Goal: Information Seeking & Learning: Learn about a topic

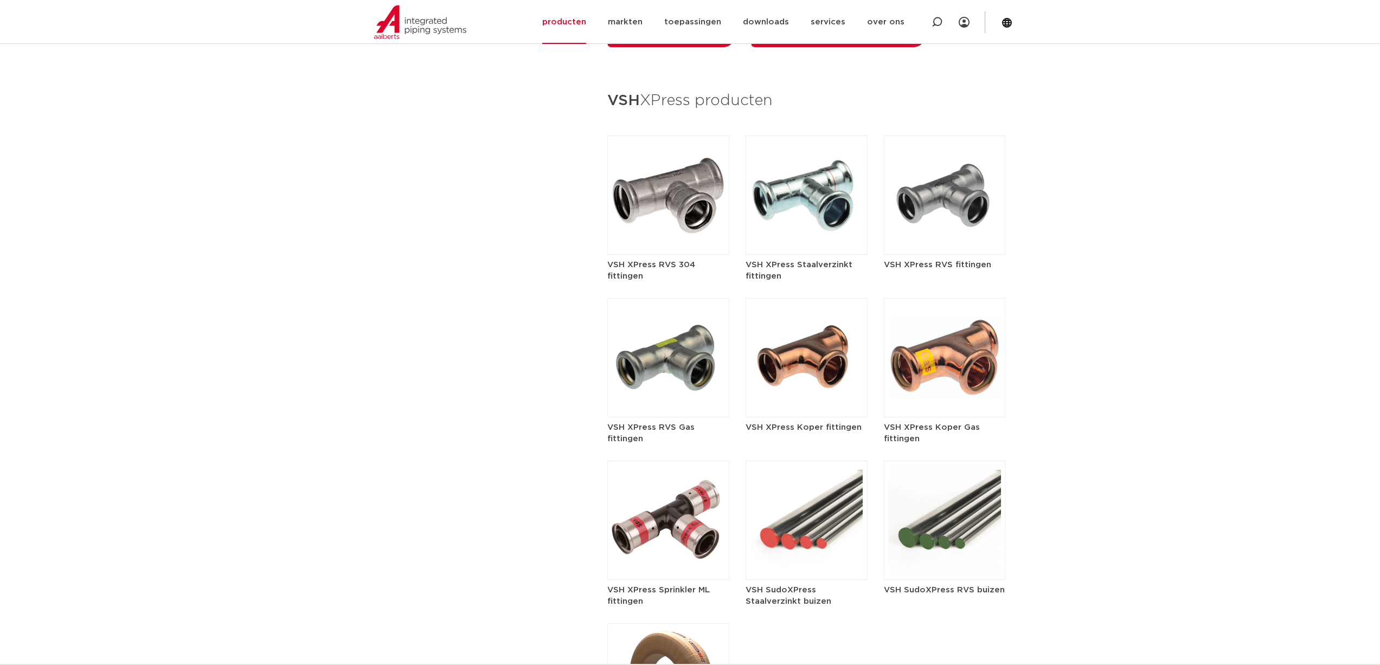
scroll to position [1247, 0]
click at [972, 184] on img at bounding box center [945, 195] width 122 height 119
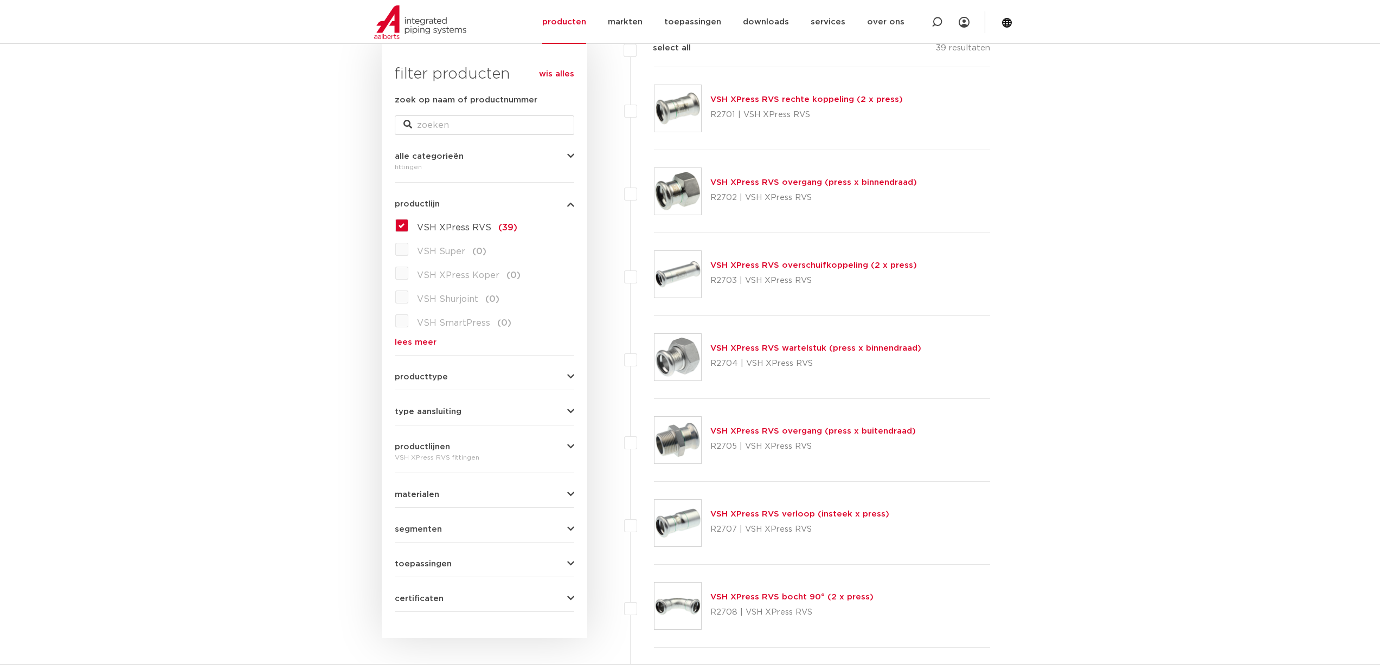
scroll to position [163, 0]
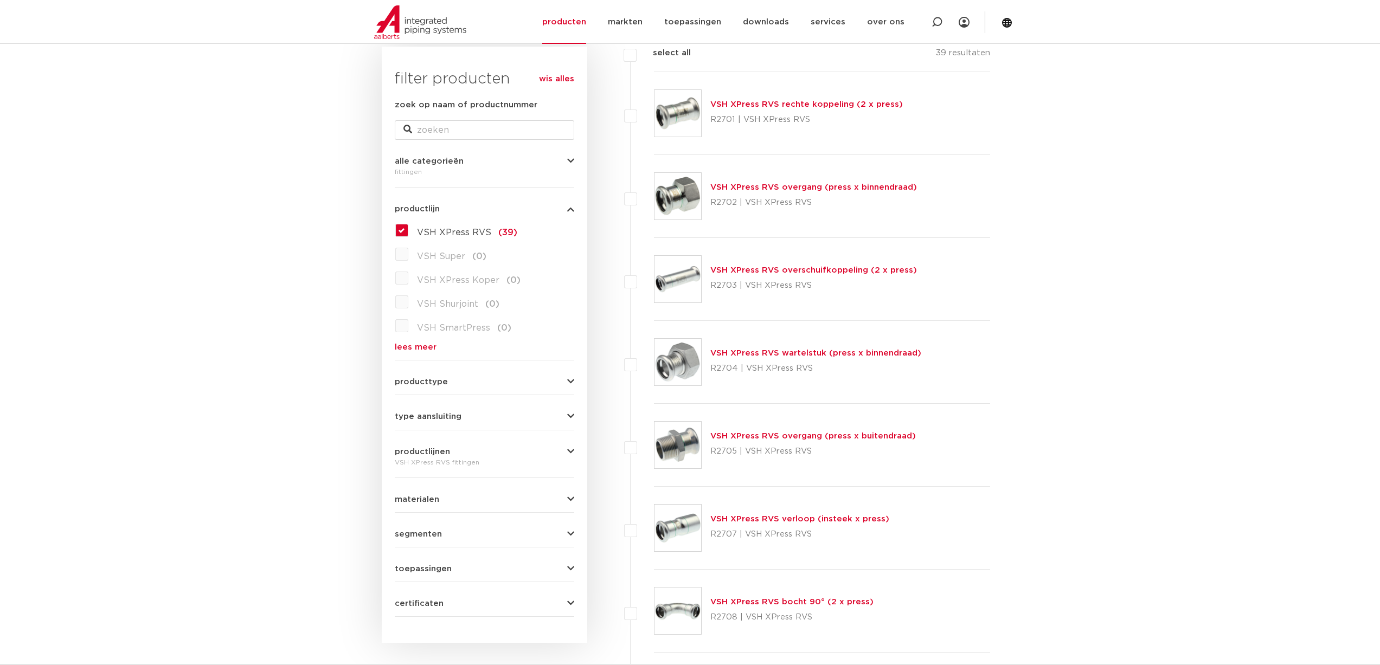
click at [453, 595] on div "certificaten QB (CSTBat) (32) KIWA (32) DVGW Wasser (32) RISE (32) WRAS (32) VA…" at bounding box center [484, 599] width 179 height 17
click at [447, 604] on button "certificaten" at bounding box center [484, 604] width 179 height 8
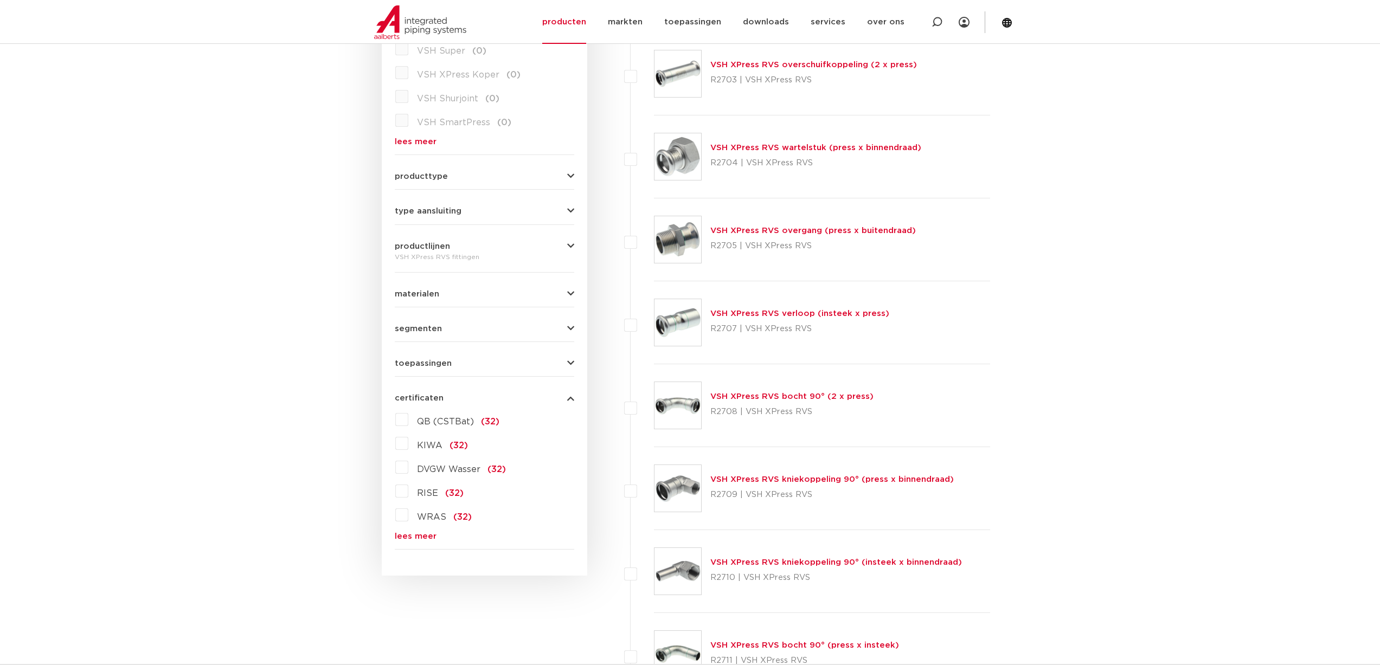
scroll to position [380, 0]
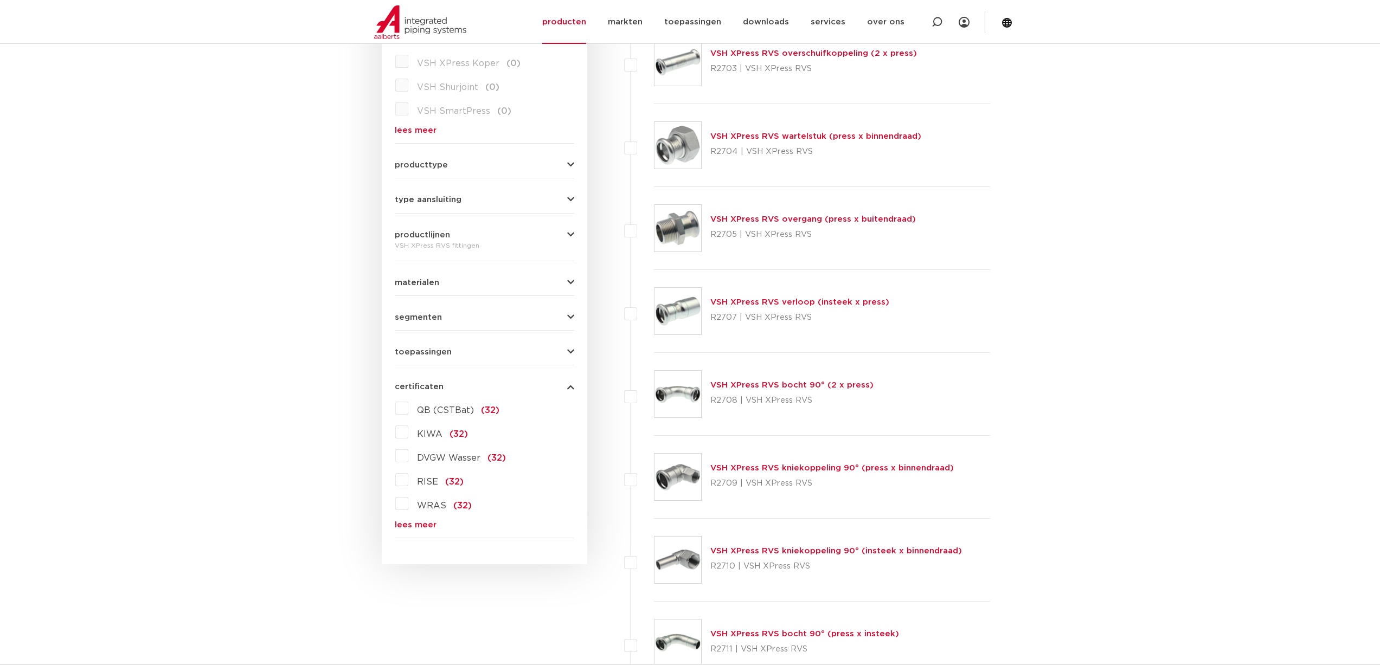
click at [418, 523] on link "lees meer" at bounding box center [484, 525] width 179 height 8
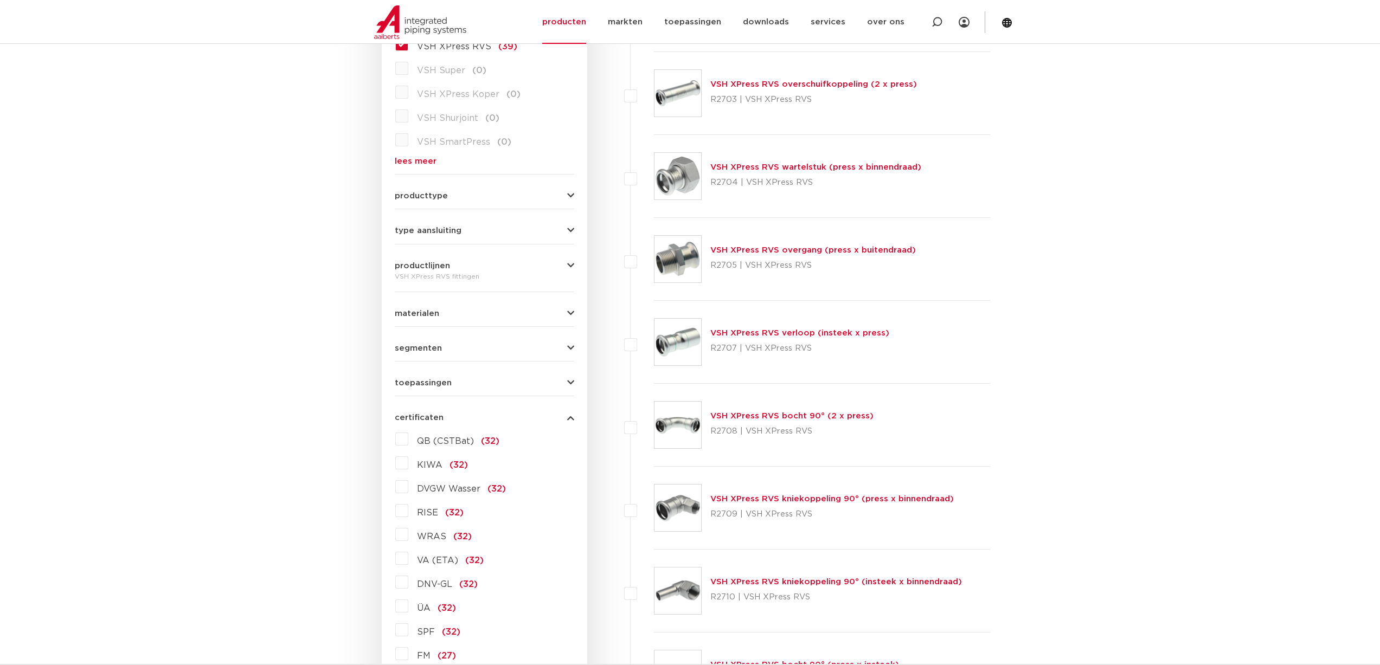
scroll to position [271, 0]
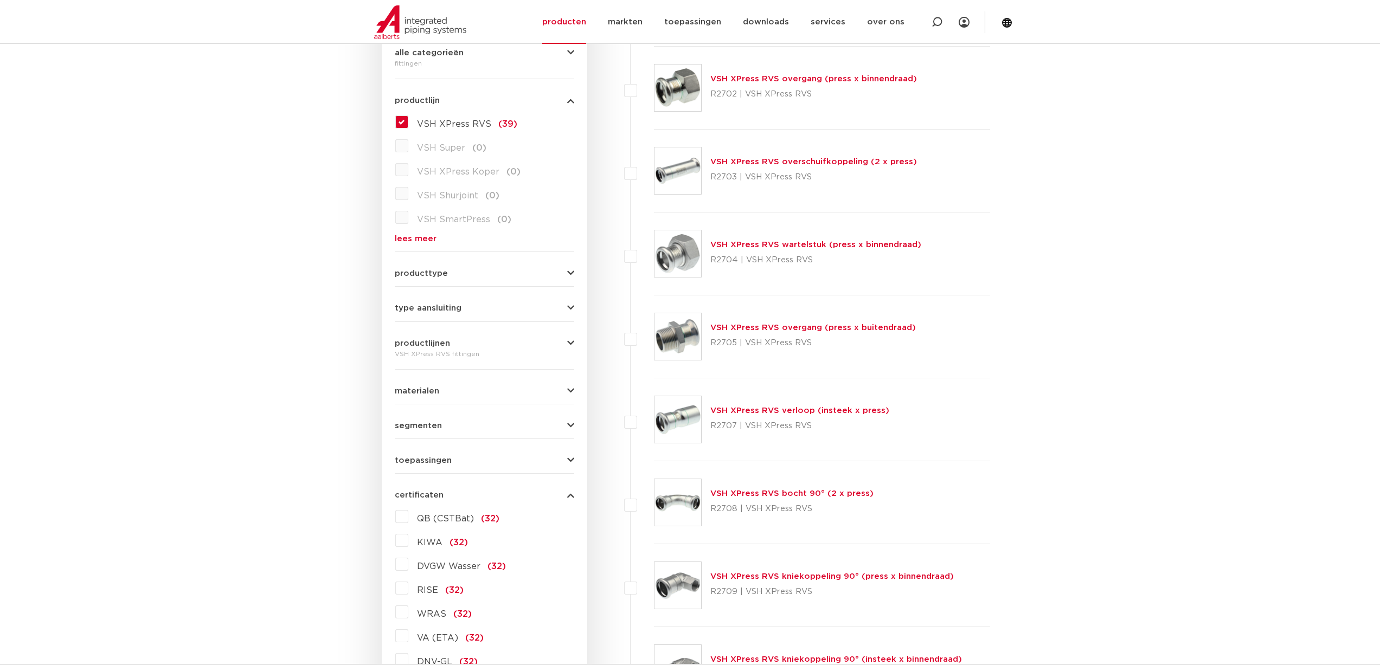
click at [443, 423] on button "segmenten" at bounding box center [484, 426] width 179 height 8
click at [408, 498] on label "scheepsbouw (34)" at bounding box center [455, 494] width 94 height 17
click at [0, 0] on input "scheepsbouw (34)" at bounding box center [0, 0] width 0 height 0
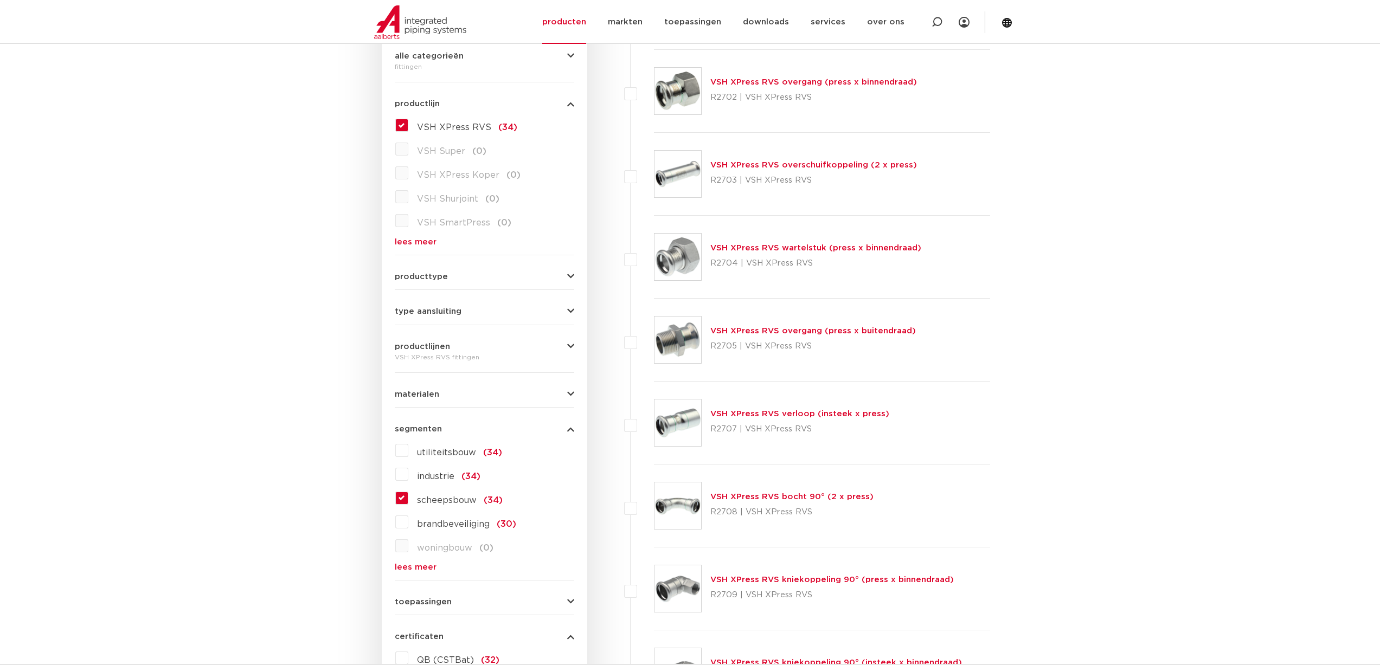
scroll to position [271, 0]
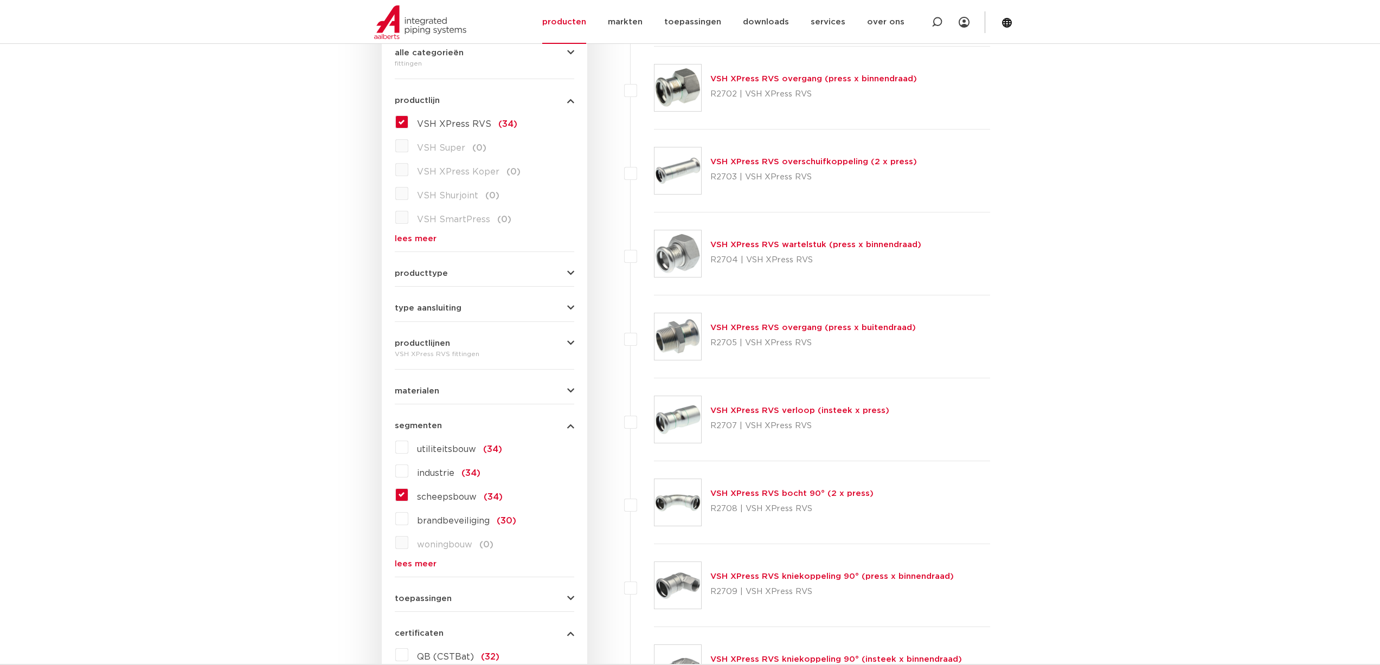
click at [570, 312] on icon "button" at bounding box center [570, 308] width 7 height 8
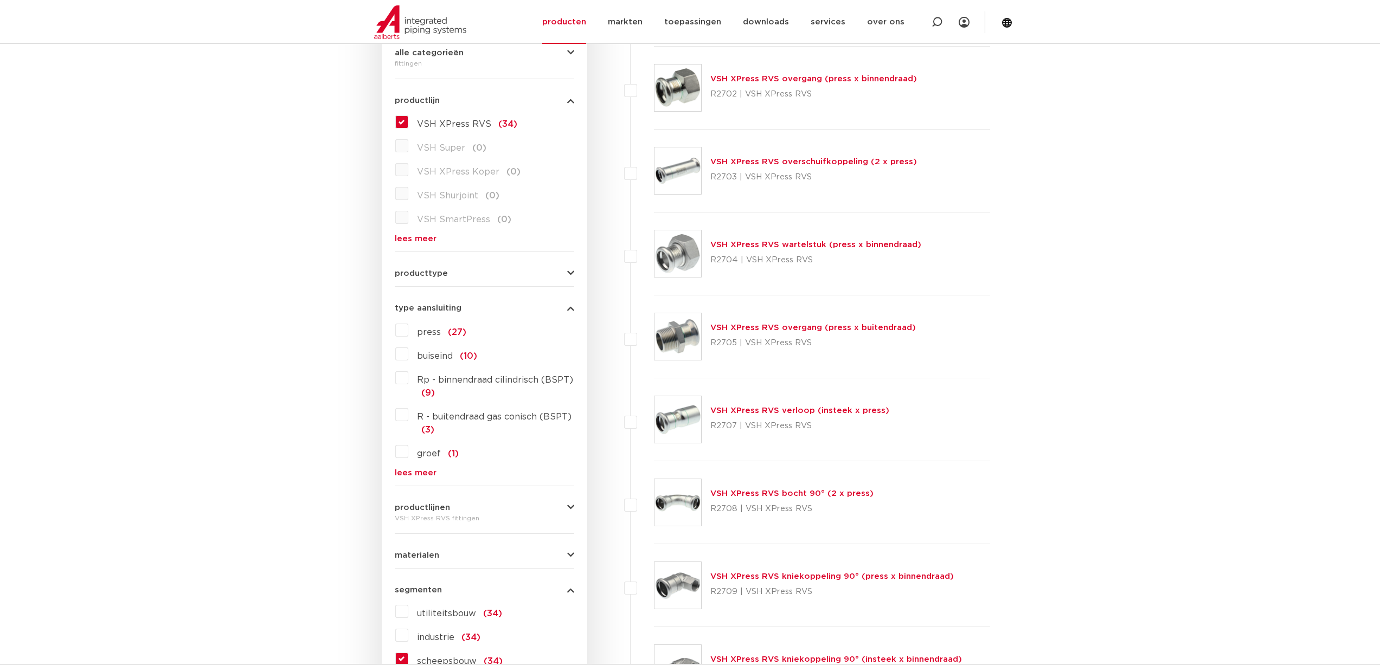
click at [570, 312] on icon "button" at bounding box center [570, 308] width 7 height 8
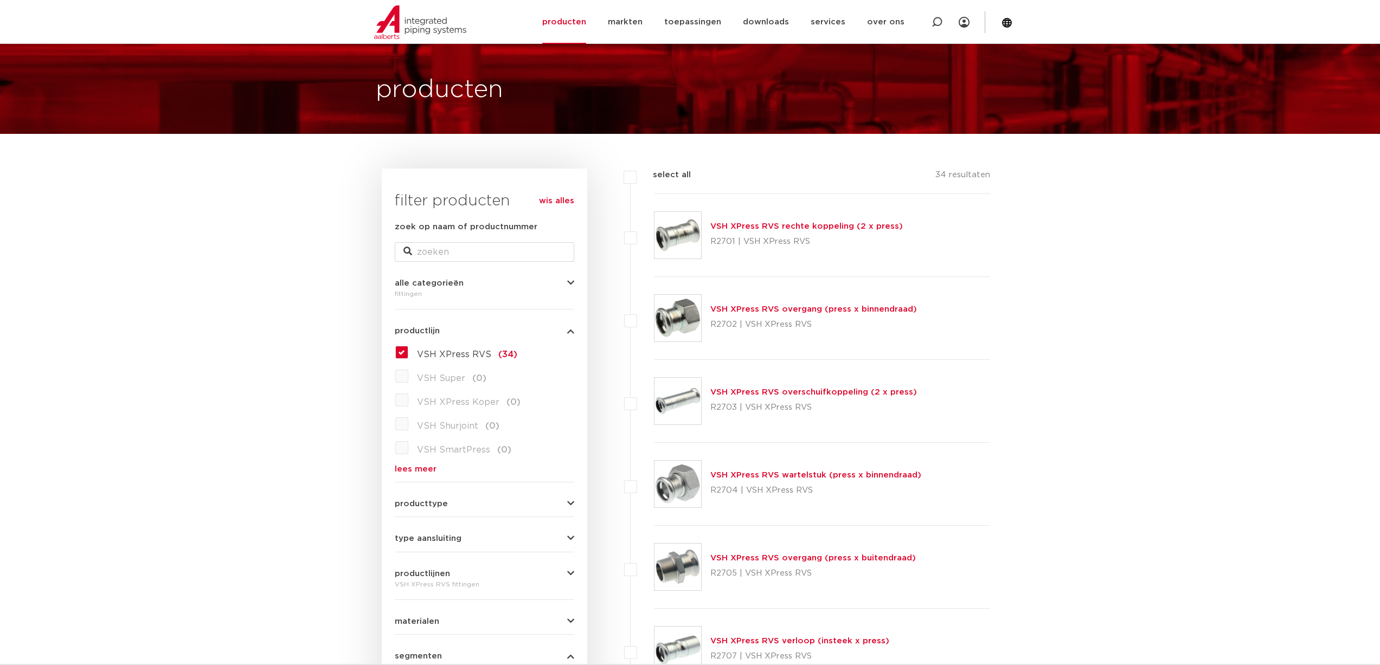
scroll to position [0, 0]
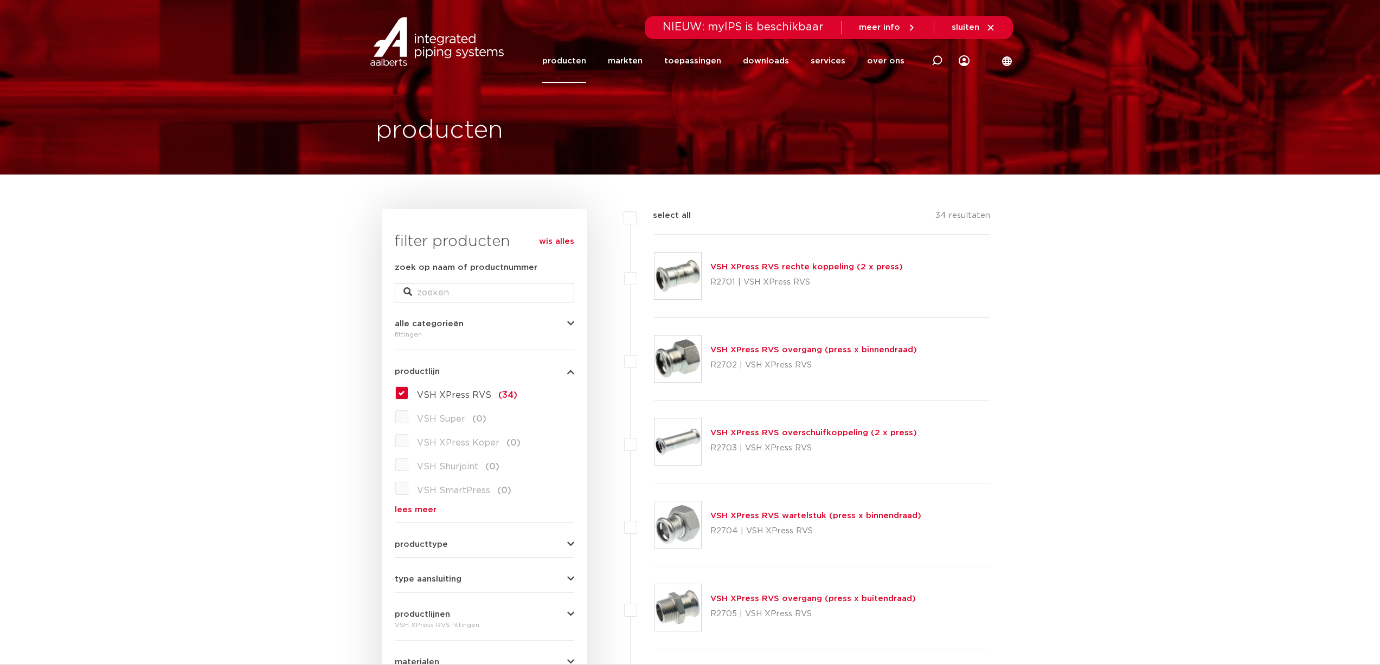
click at [742, 265] on link "VSH XPress RVS rechte koppeling (2 x press)" at bounding box center [806, 267] width 192 height 8
